Goal: Task Accomplishment & Management: Manage account settings

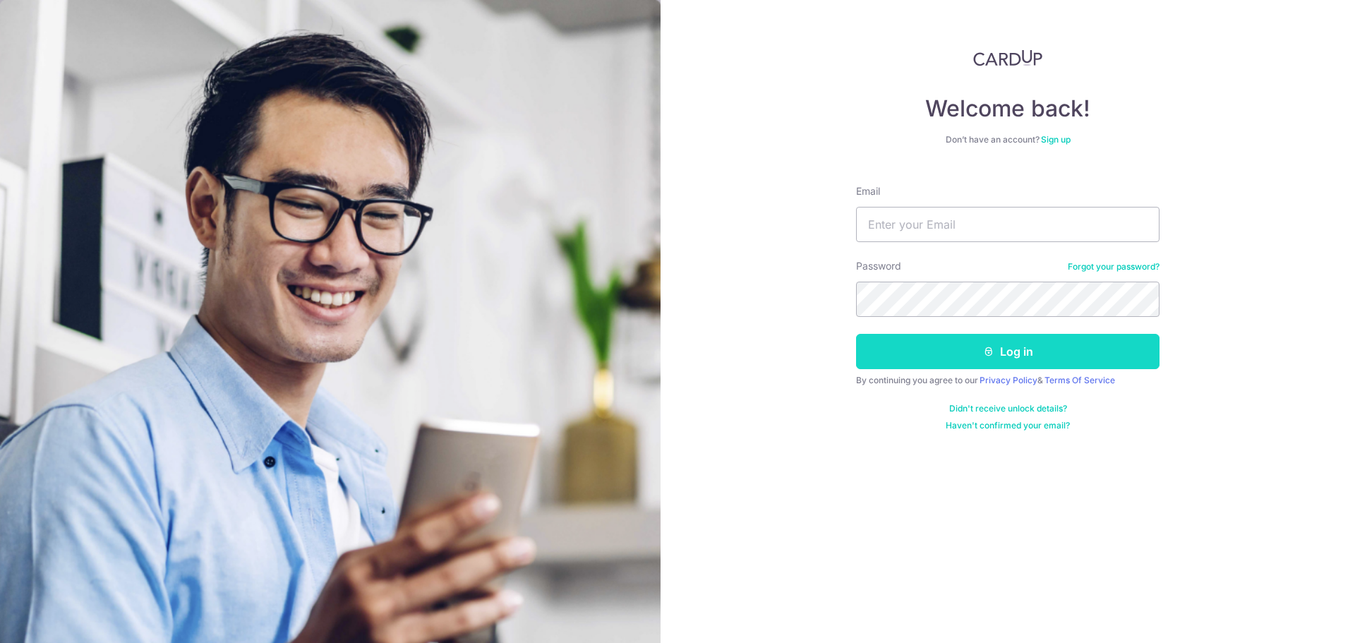
type input "[EMAIL_ADDRESS][DOMAIN_NAME]"
click at [1010, 354] on button "Log in" at bounding box center [1008, 351] width 304 height 35
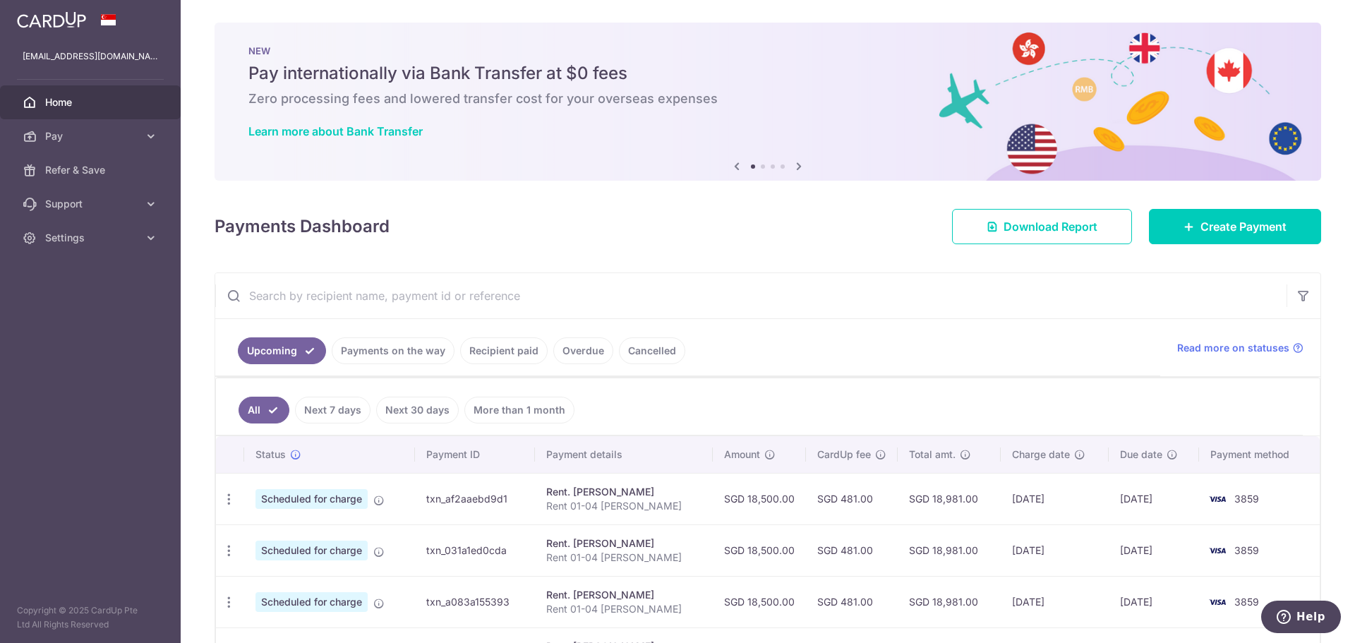
click at [389, 355] on link "Payments on the way" at bounding box center [393, 350] width 123 height 27
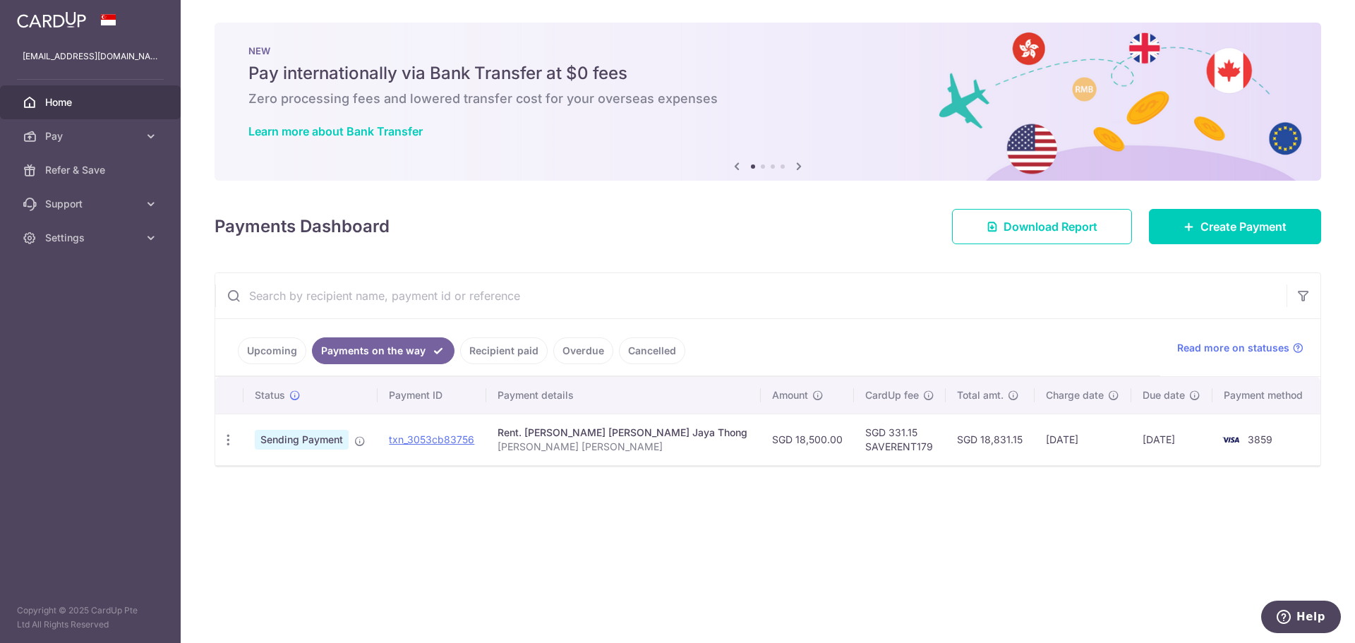
click at [280, 352] on link "Upcoming" at bounding box center [272, 350] width 68 height 27
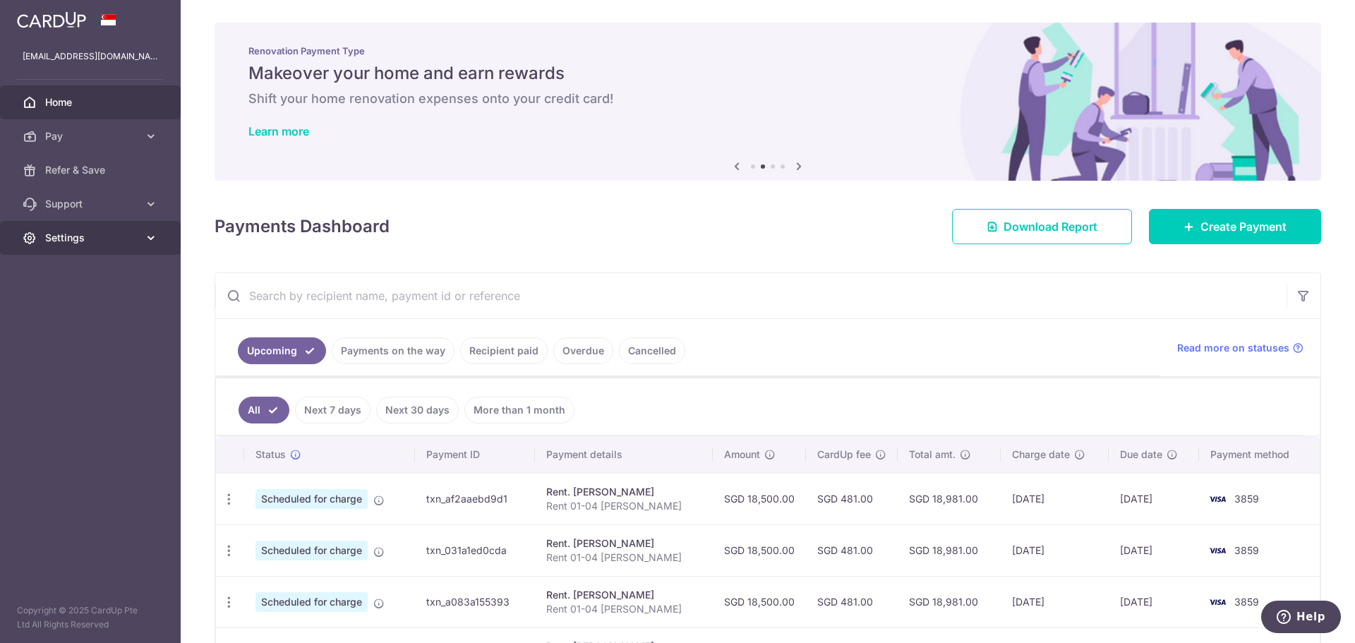
click at [151, 234] on icon at bounding box center [151, 238] width 14 height 14
click at [64, 307] on span "Logout" at bounding box center [91, 306] width 93 height 14
